Goal: Check status: Check status

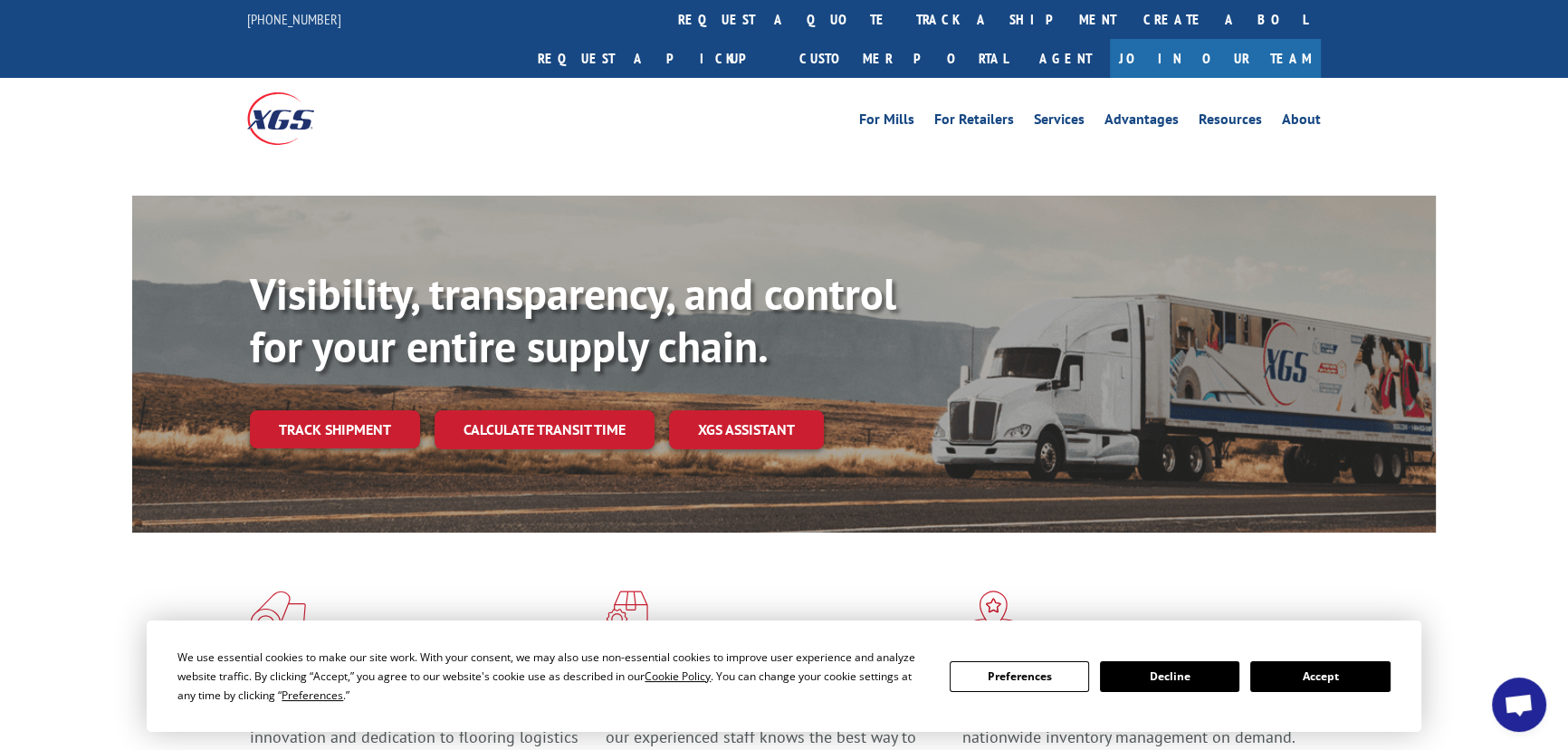
click at [1327, 665] on button "Accept" at bounding box center [1320, 676] width 139 height 31
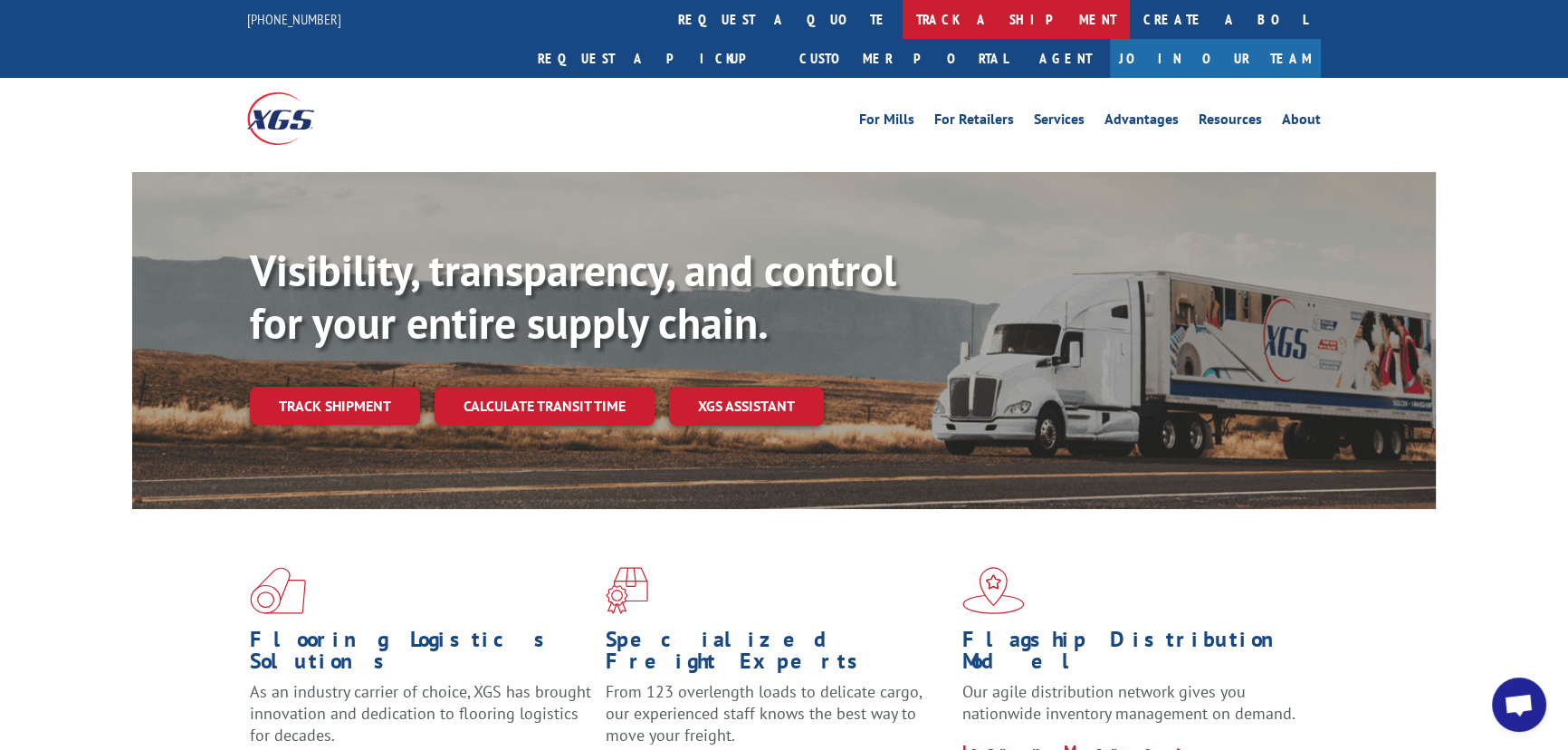
click at [903, 13] on link "track a shipment" at bounding box center [1016, 19] width 227 height 39
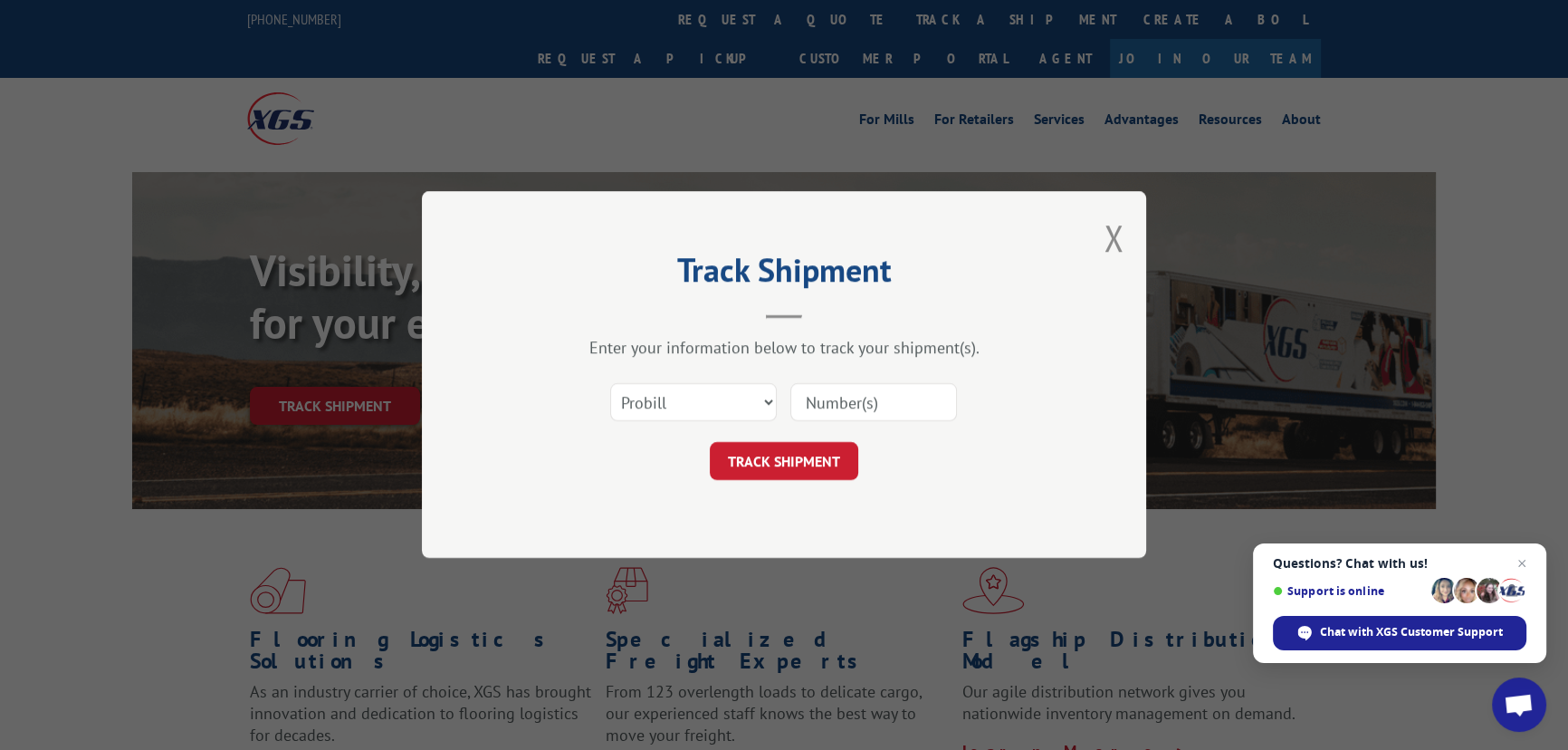
click at [859, 385] on input at bounding box center [874, 402] width 167 height 38
paste input "2402154"
type input "2402154"
click at [775, 454] on button "TRACK SHIPMENT" at bounding box center [784, 462] width 149 height 38
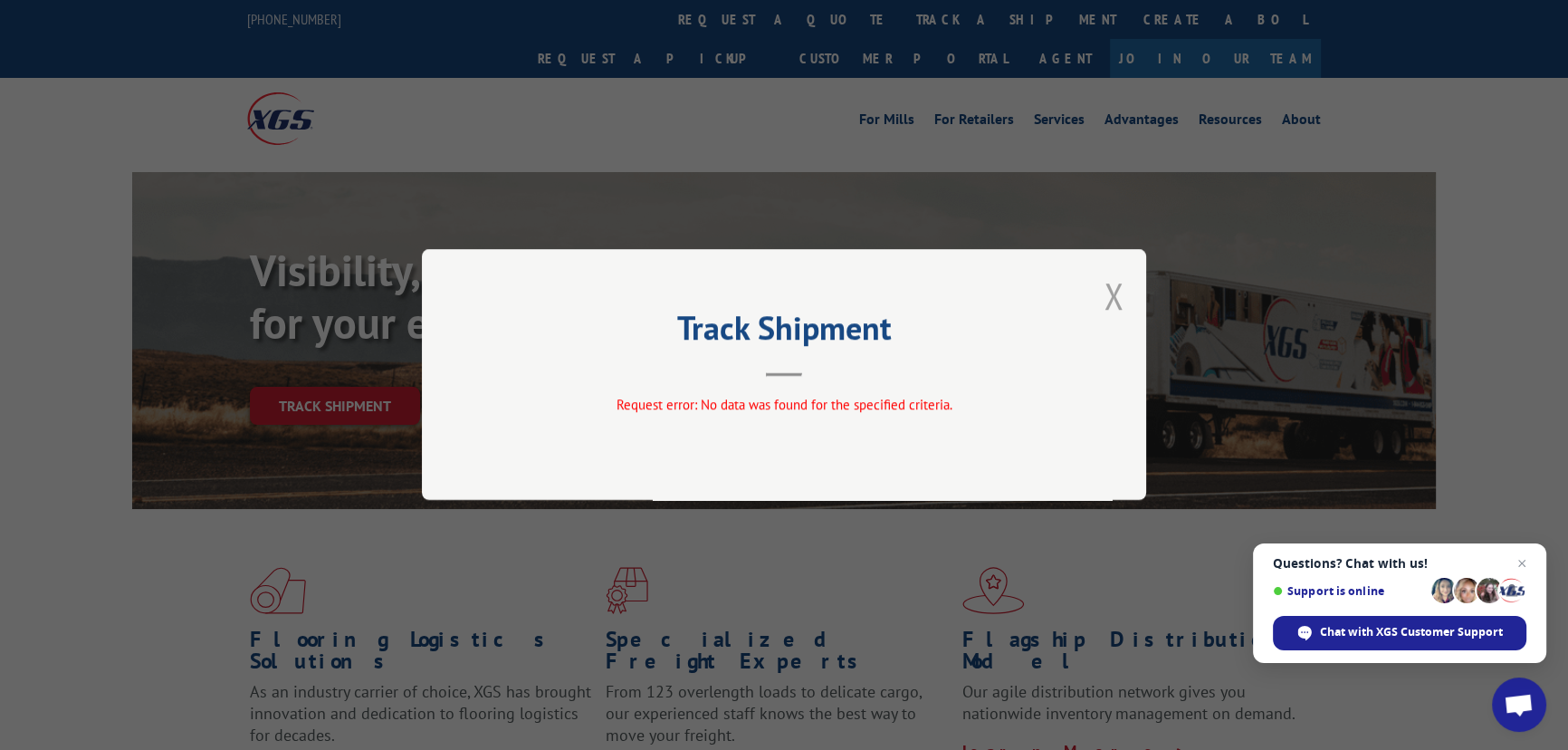
click at [1114, 299] on button "Close modal" at bounding box center [1113, 295] width 20 height 48
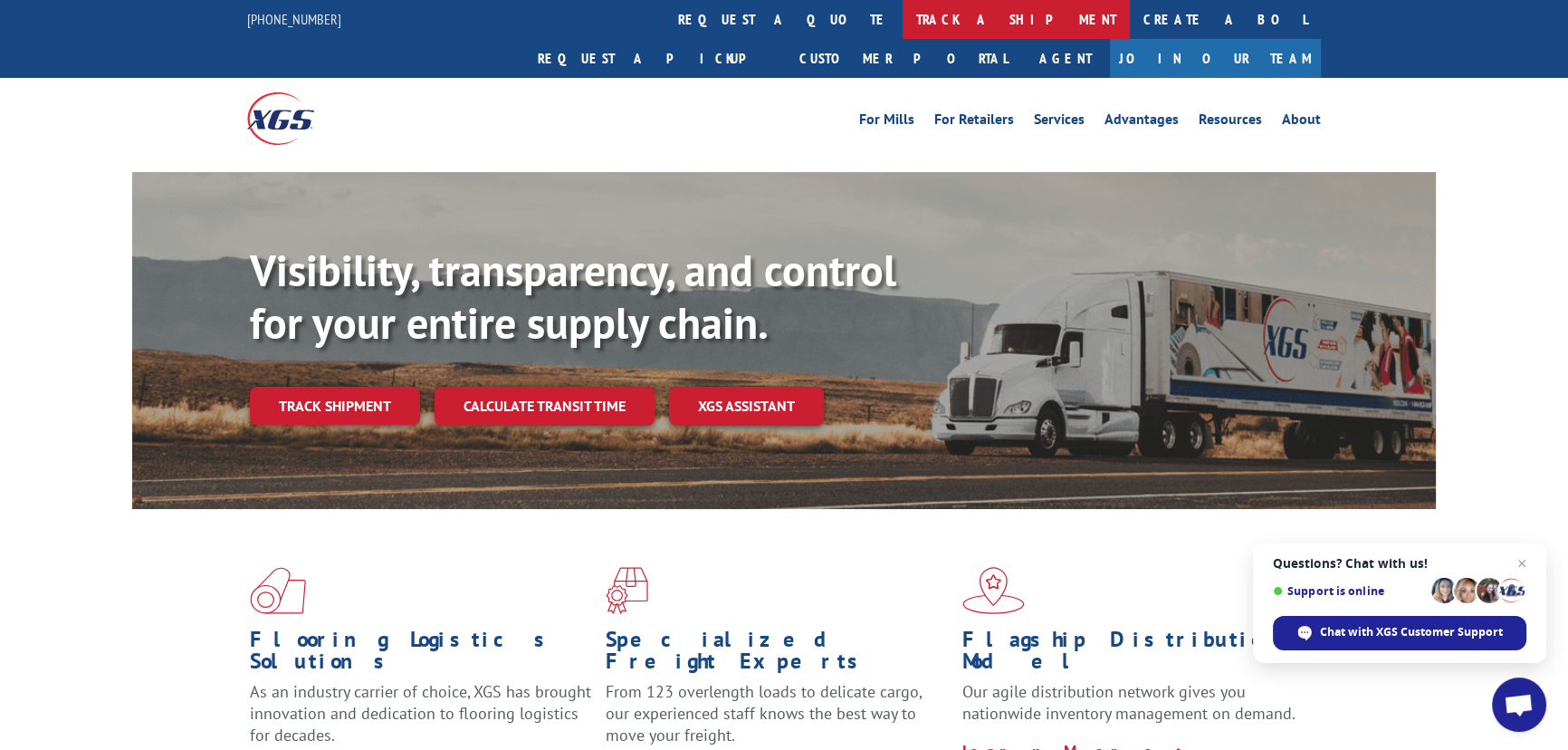
click at [903, 11] on link "track a shipment" at bounding box center [1016, 19] width 227 height 39
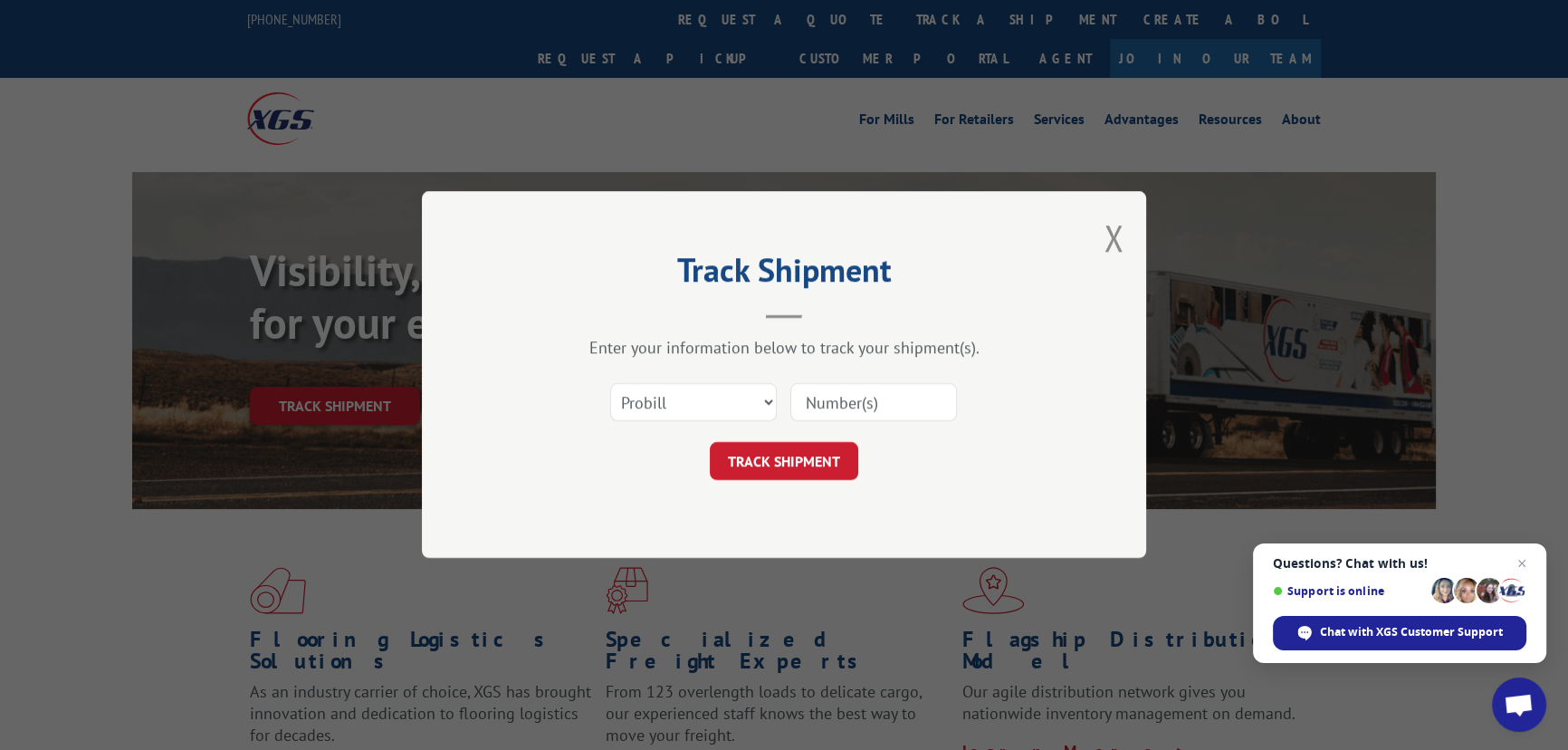
click at [857, 398] on input at bounding box center [874, 402] width 167 height 38
paste input "2402154"
type input "2402154"
click at [791, 451] on button "TRACK SHIPMENT" at bounding box center [784, 462] width 149 height 38
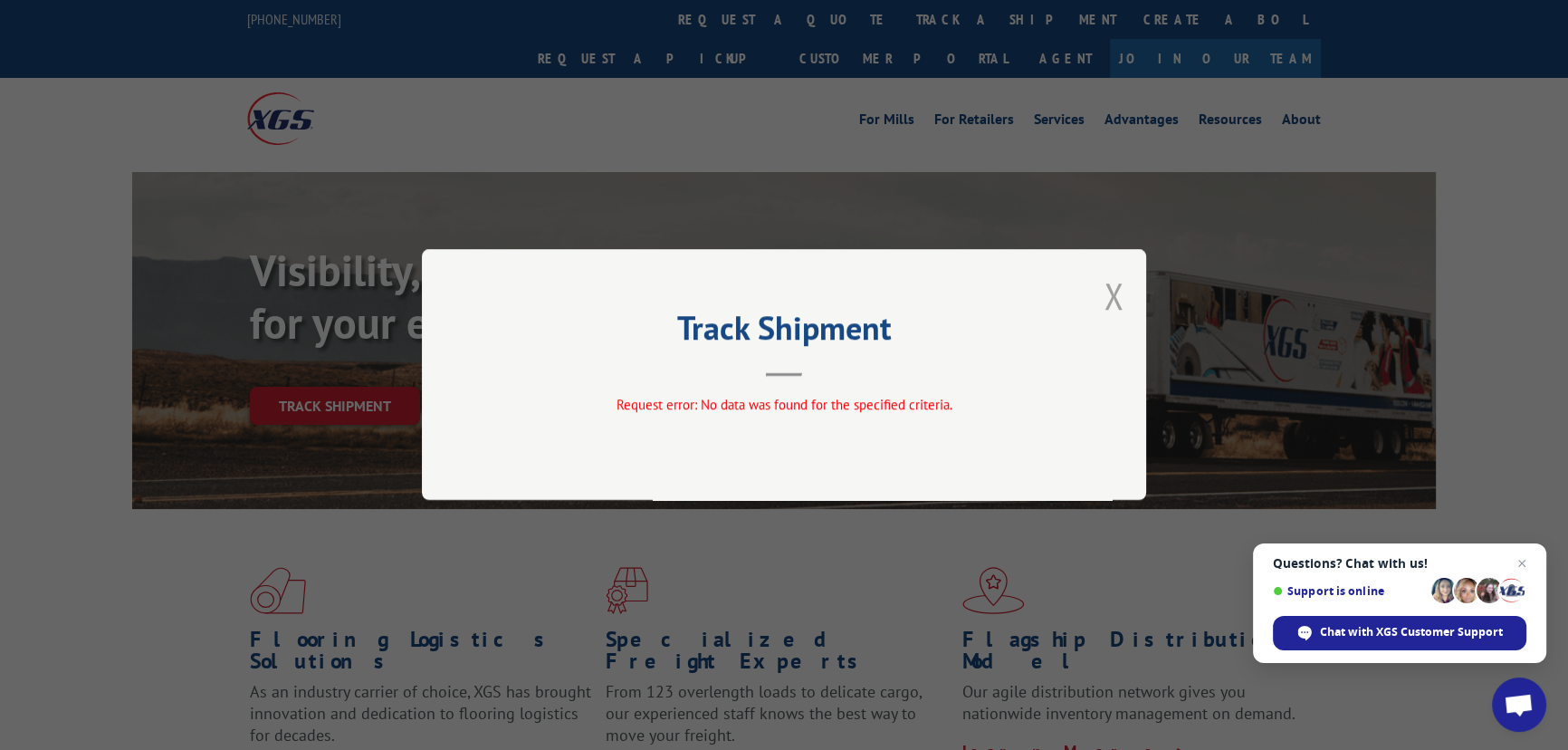
click at [1112, 299] on button "Close modal" at bounding box center [1113, 295] width 20 height 48
